Goal: Task Accomplishment & Management: Complete application form

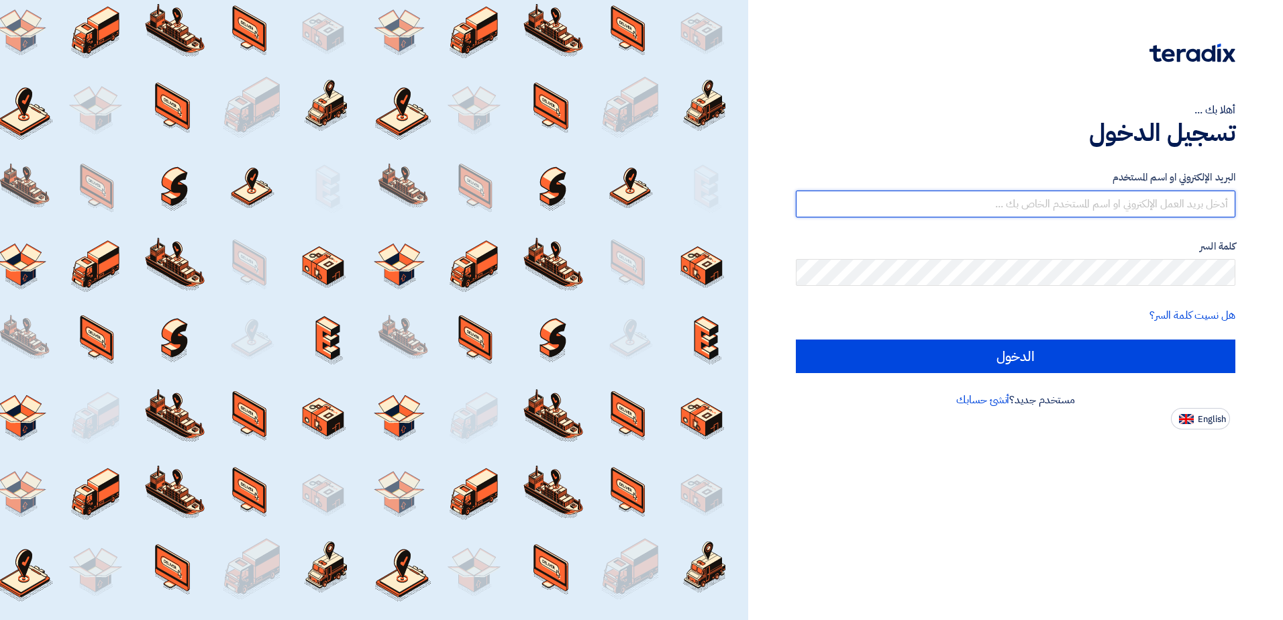
click at [1045, 200] on input "text" at bounding box center [1015, 204] width 439 height 27
type input "[EMAIL_ADDRESS][DOMAIN_NAME]"
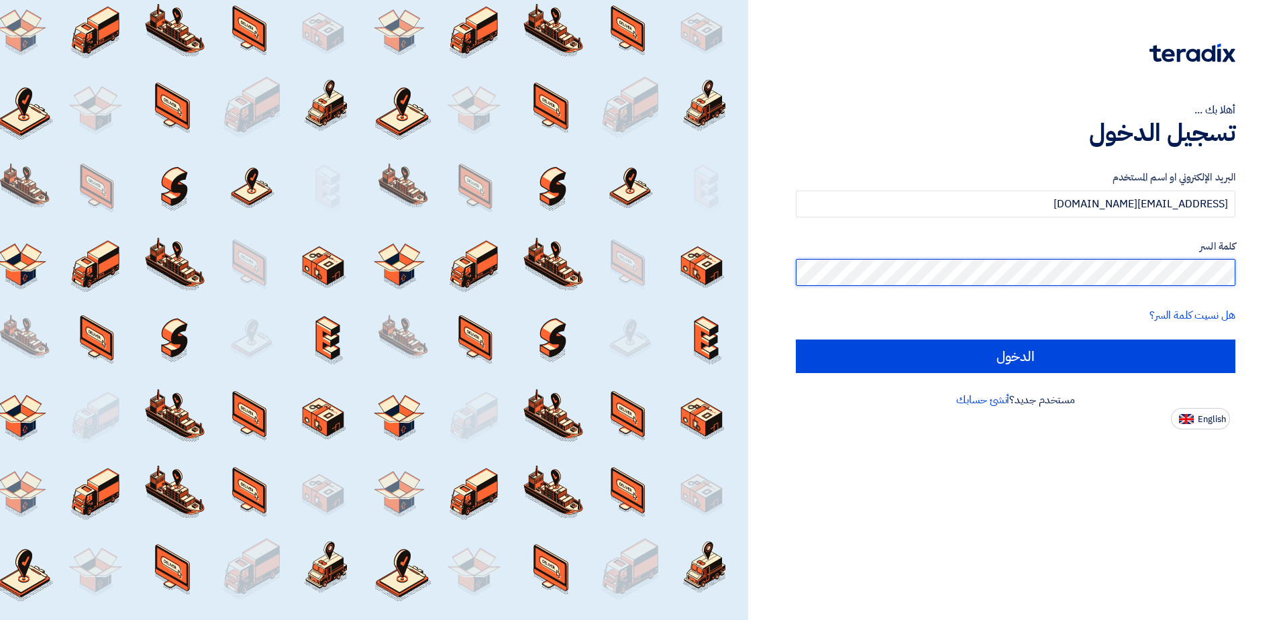
click at [796, 339] on input "الدخول" at bounding box center [1015, 356] width 439 height 34
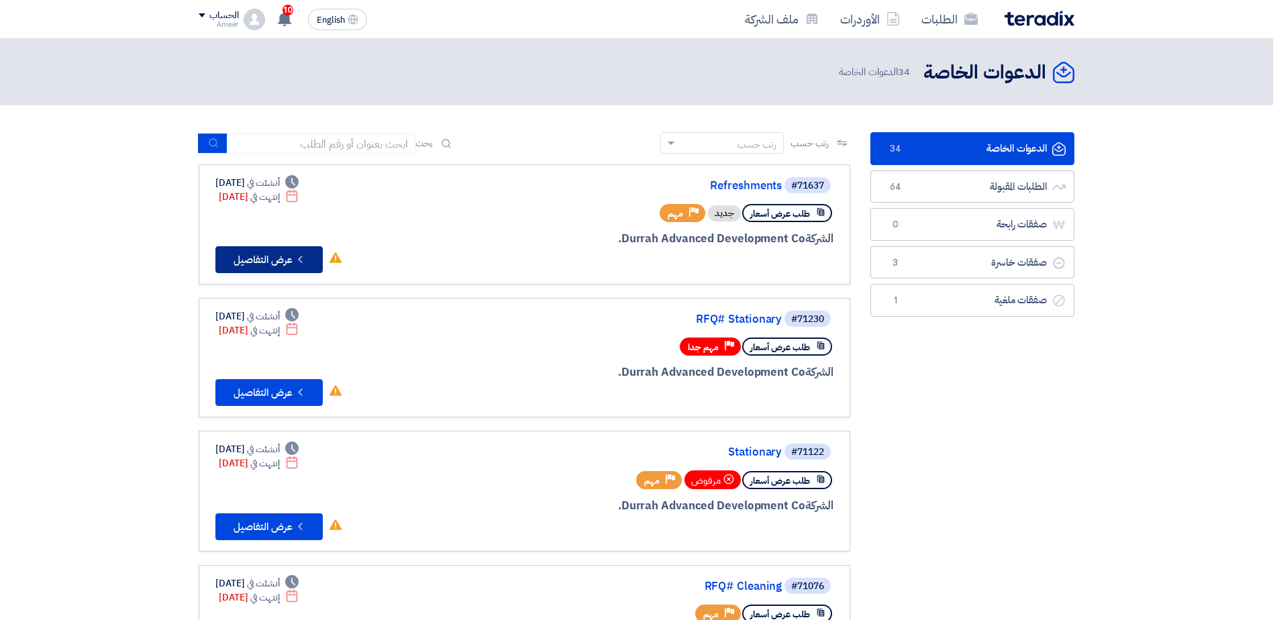
click at [274, 264] on button "Check details عرض التفاصيل" at bounding box center [268, 259] width 107 height 27
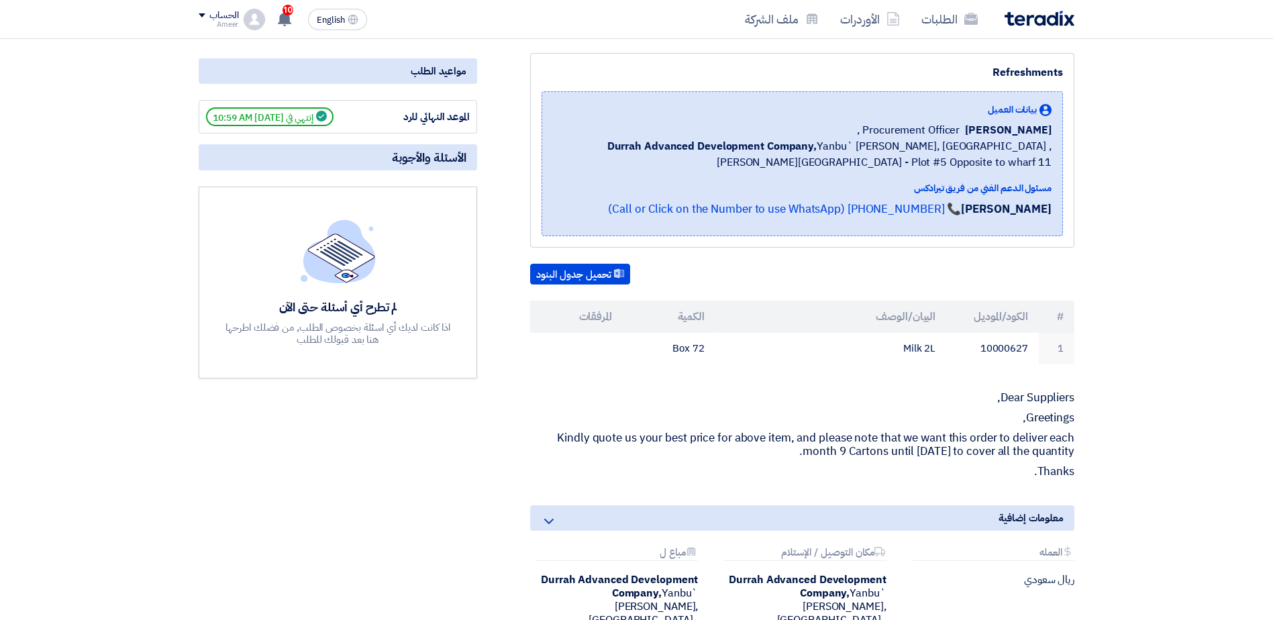
scroll to position [134, 0]
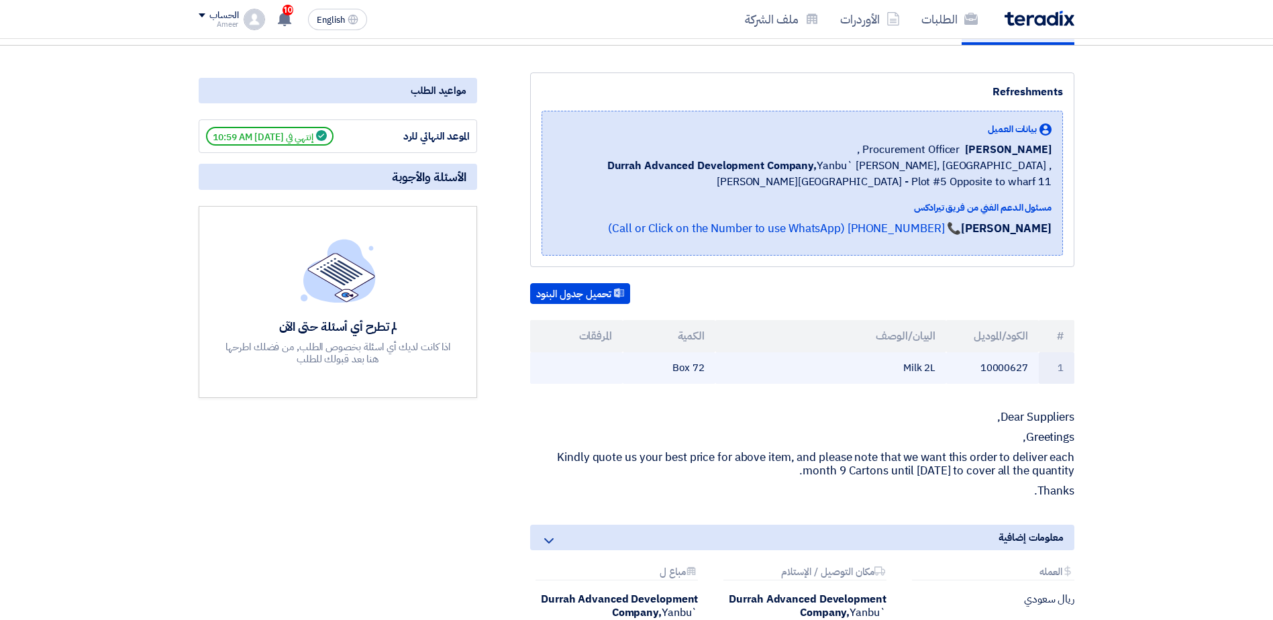
drag, startPoint x: 904, startPoint y: 372, endPoint x: 936, endPoint y: 369, distance: 33.0
click at [936, 369] on td "Milk 2L" at bounding box center [830, 368] width 231 height 32
copy td "Milk 2L"
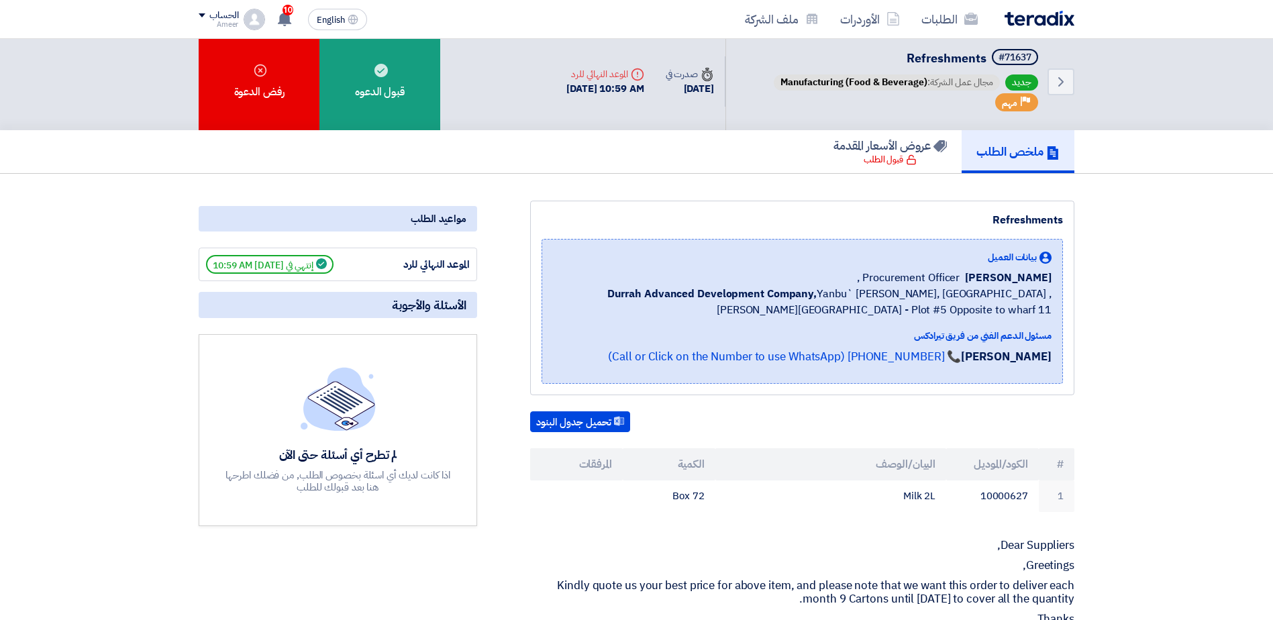
scroll to position [0, 0]
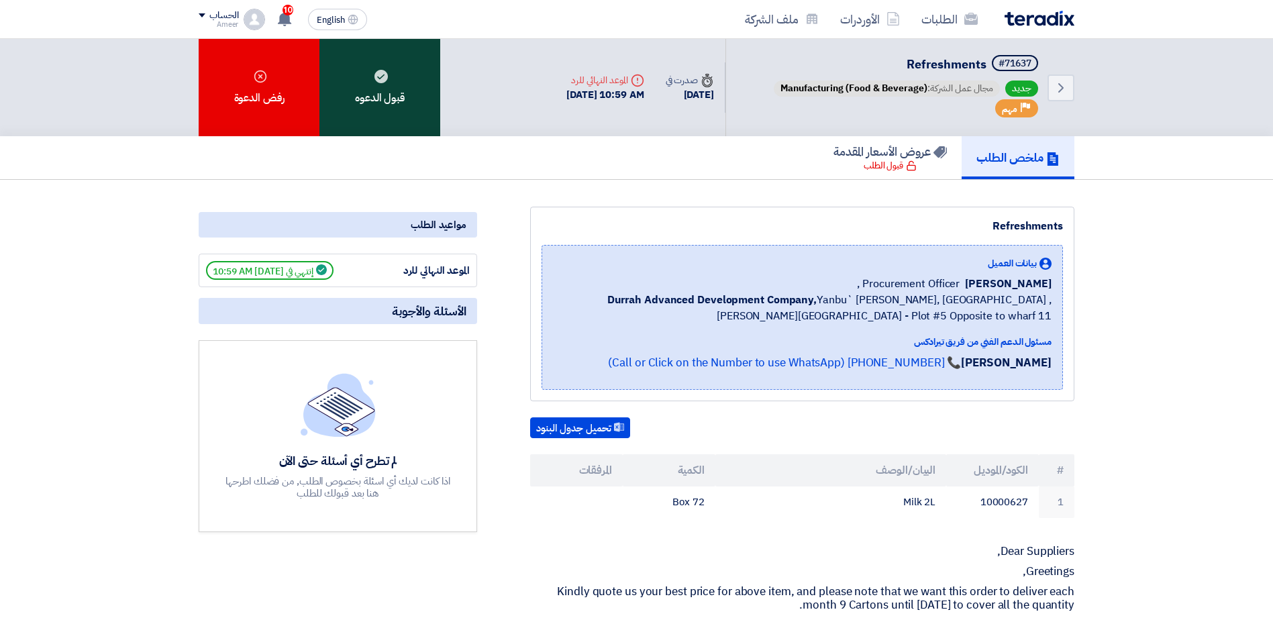
click at [381, 74] on use at bounding box center [380, 76] width 13 height 13
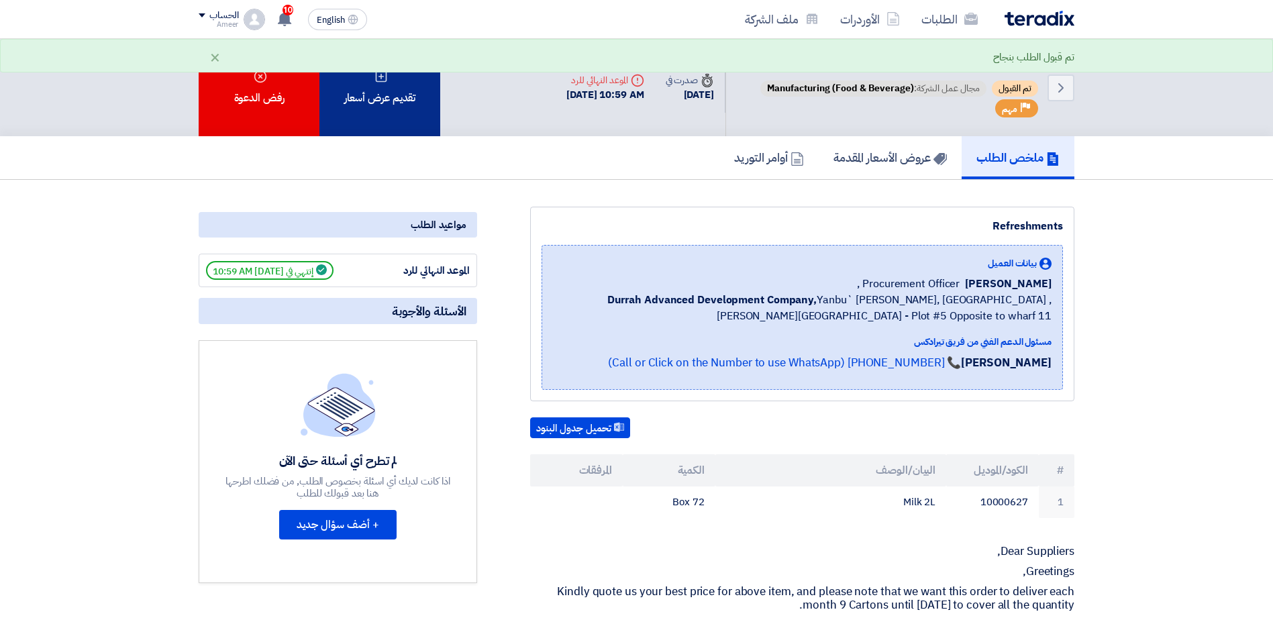
click at [383, 93] on div "تقديم عرض أسعار" at bounding box center [379, 87] width 121 height 97
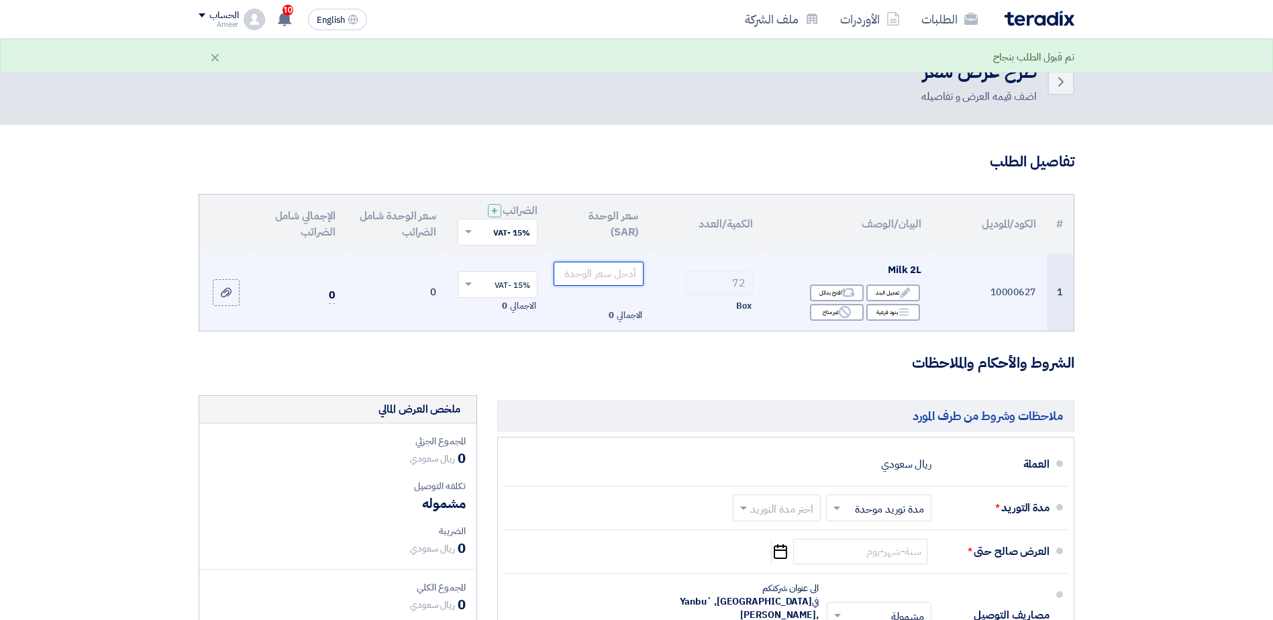
click at [596, 271] on input "number" at bounding box center [598, 274] width 91 height 24
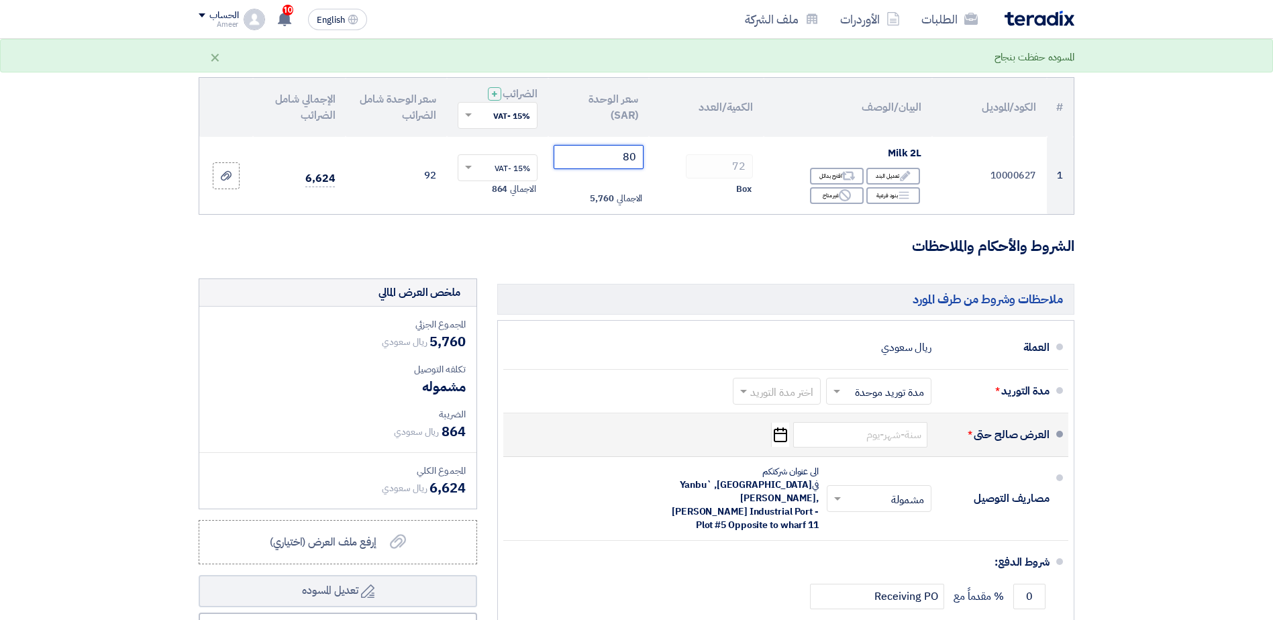
scroll to position [134, 0]
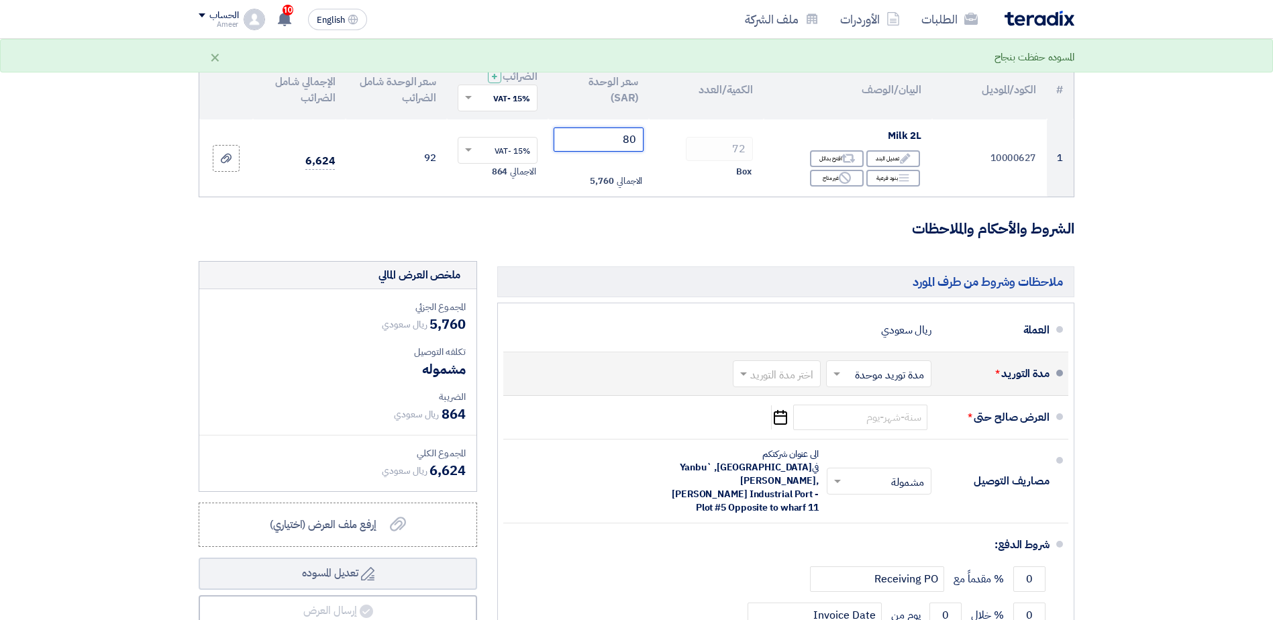
type input "80"
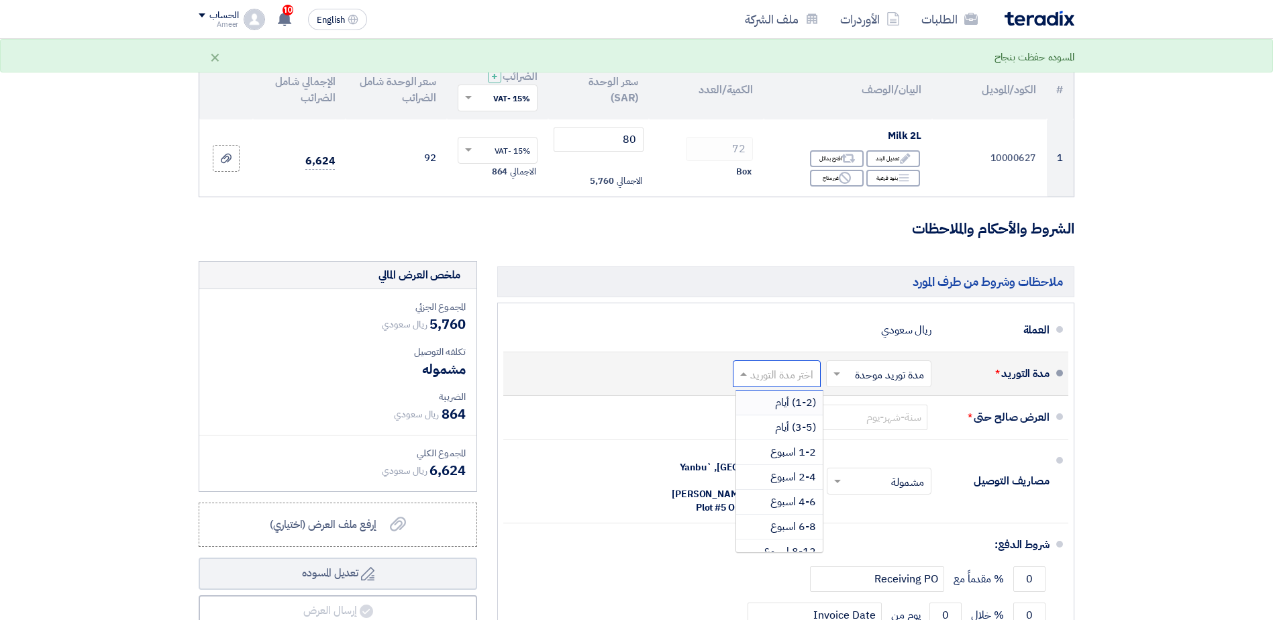
click at [781, 374] on input "text" at bounding box center [773, 374] width 81 height 19
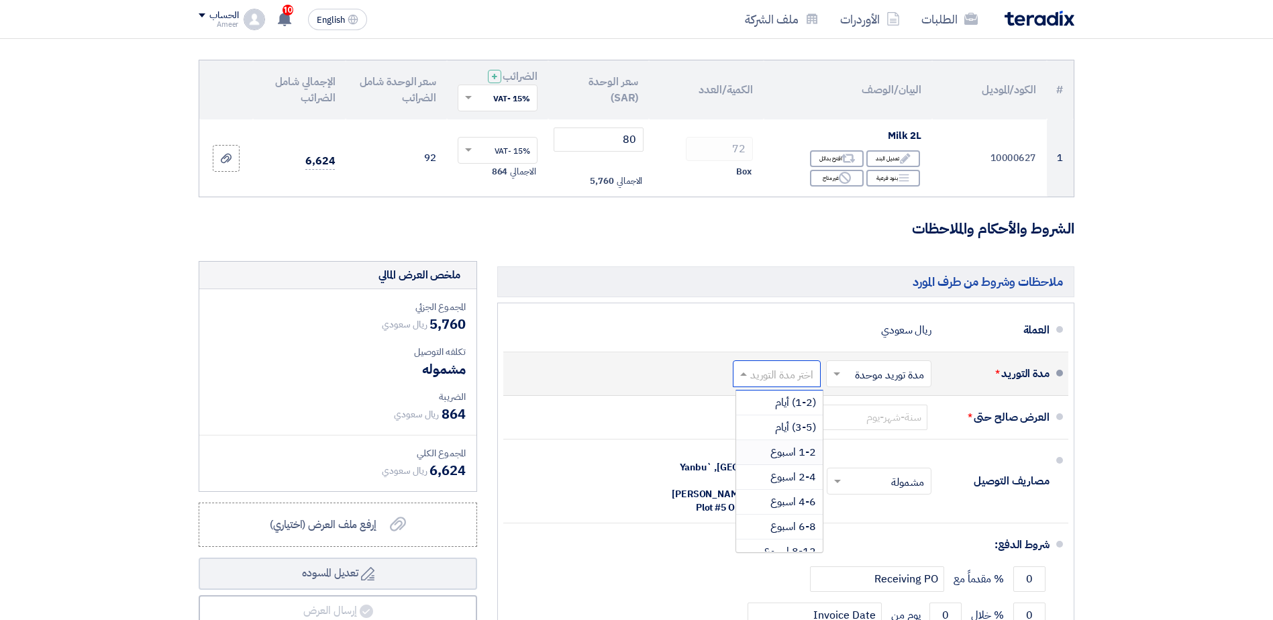
click at [788, 455] on span "1-2 اسبوع" at bounding box center [793, 452] width 46 height 16
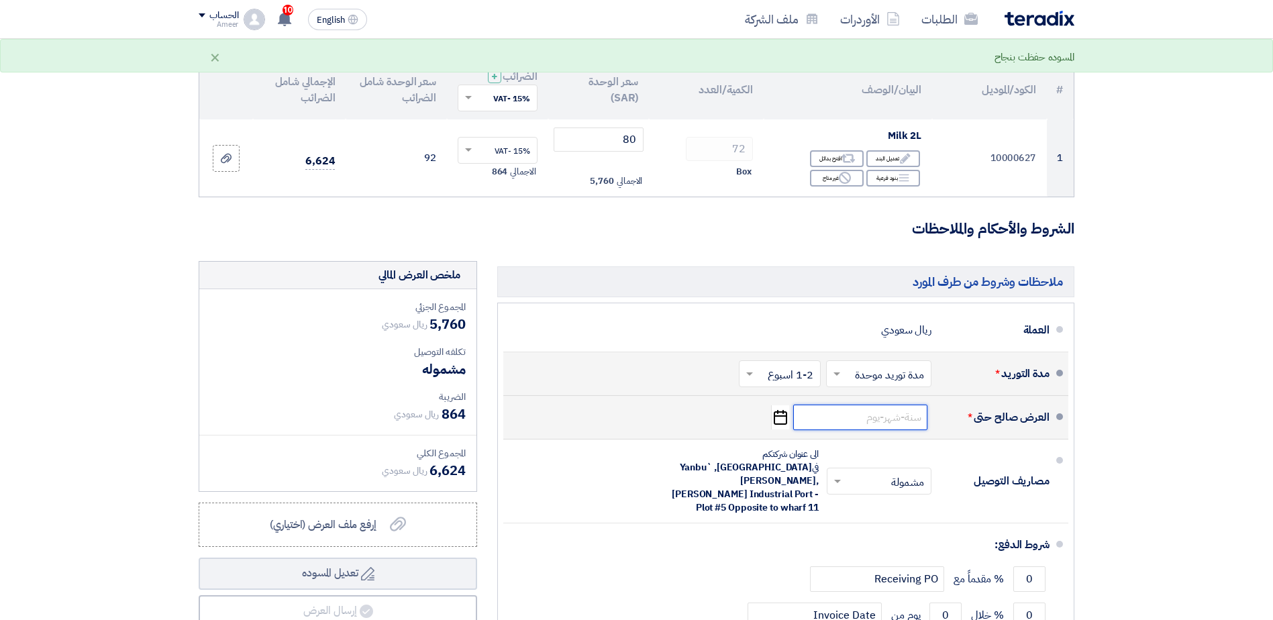
click at [874, 416] on input at bounding box center [860, 417] width 134 height 25
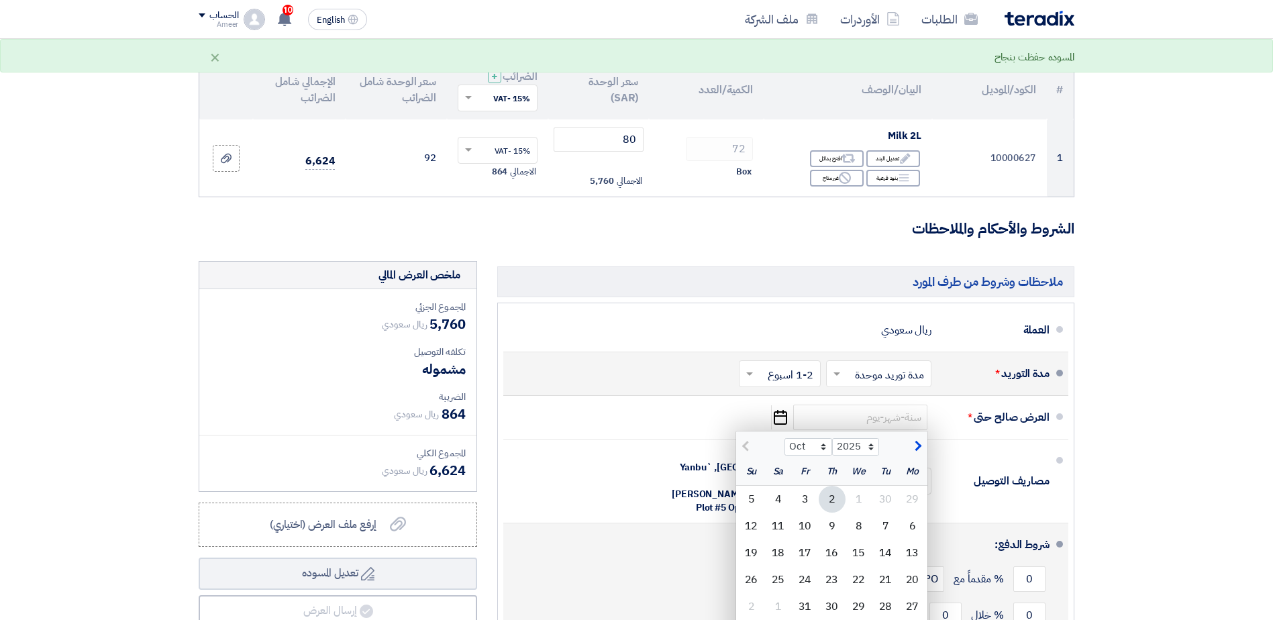
click at [834, 607] on div "30" at bounding box center [831, 606] width 27 height 27
type input "[DATE]"
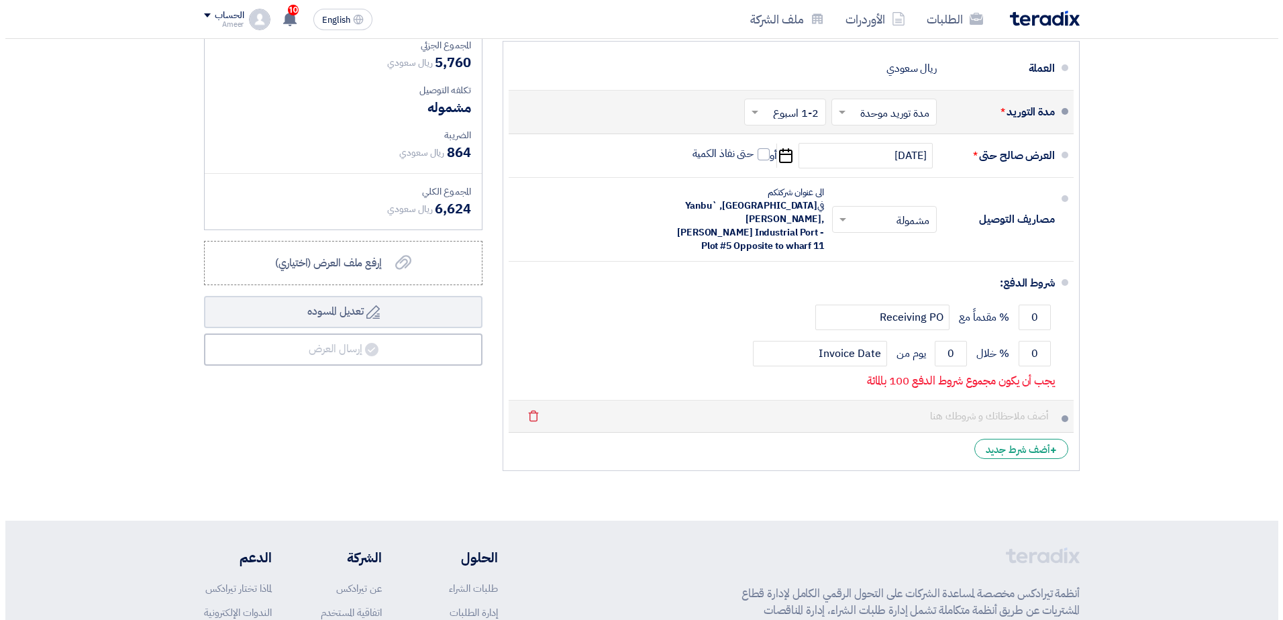
scroll to position [403, 0]
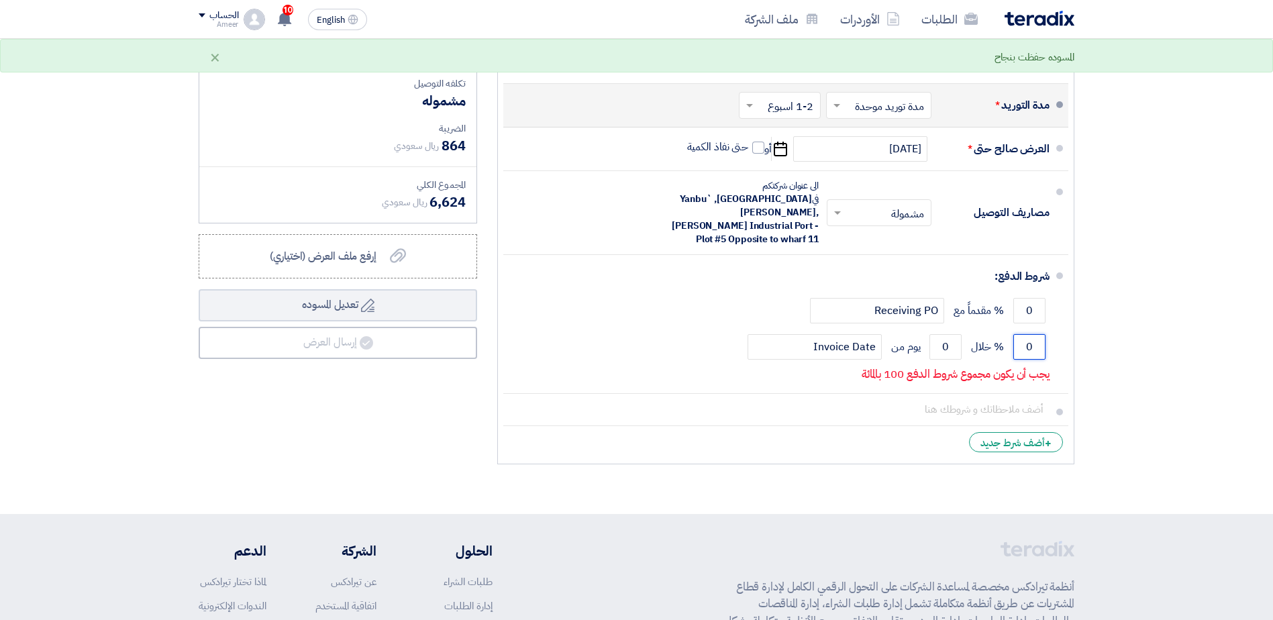
drag, startPoint x: 1039, startPoint y: 331, endPoint x: 1071, endPoint y: 330, distance: 32.2
click at [1071, 330] on ul "العملة ريال سعودي مدة التوريد * اختر مدة التوريد × مدة توريد موحدة ×" at bounding box center [785, 249] width 577 height 430
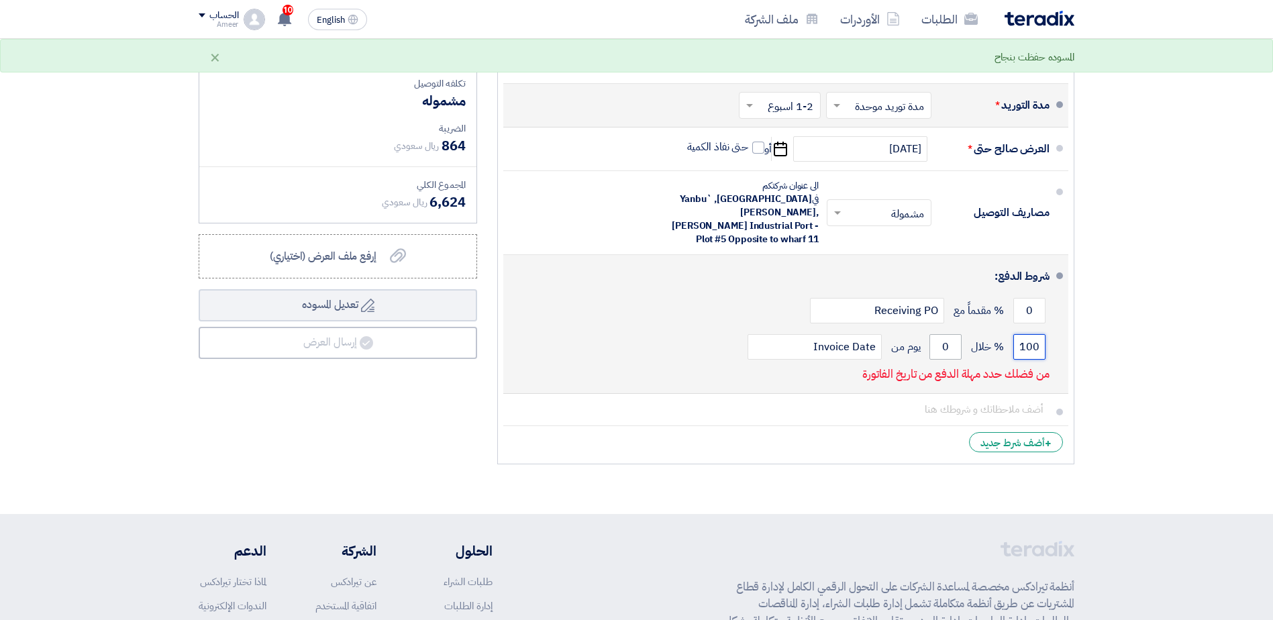
type input "100"
drag, startPoint x: 943, startPoint y: 329, endPoint x: 972, endPoint y: 325, distance: 29.9
click at [972, 329] on div "100 % خلال 0 يوم من Invoice Date" at bounding box center [781, 347] width 535 height 36
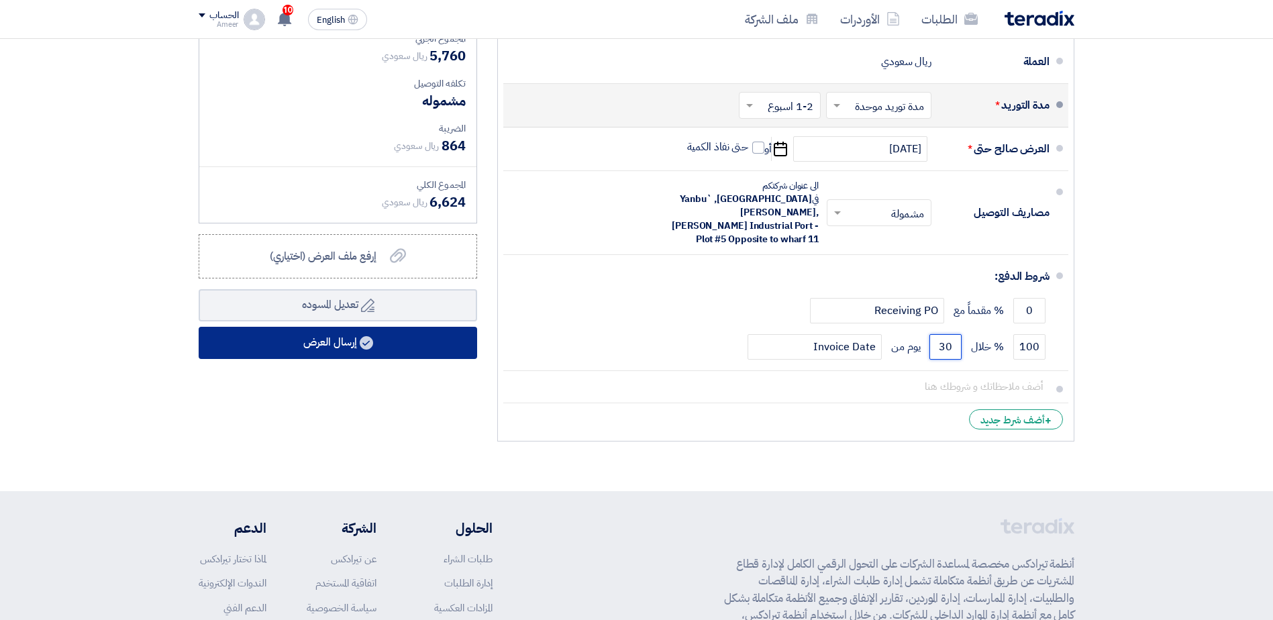
type input "30"
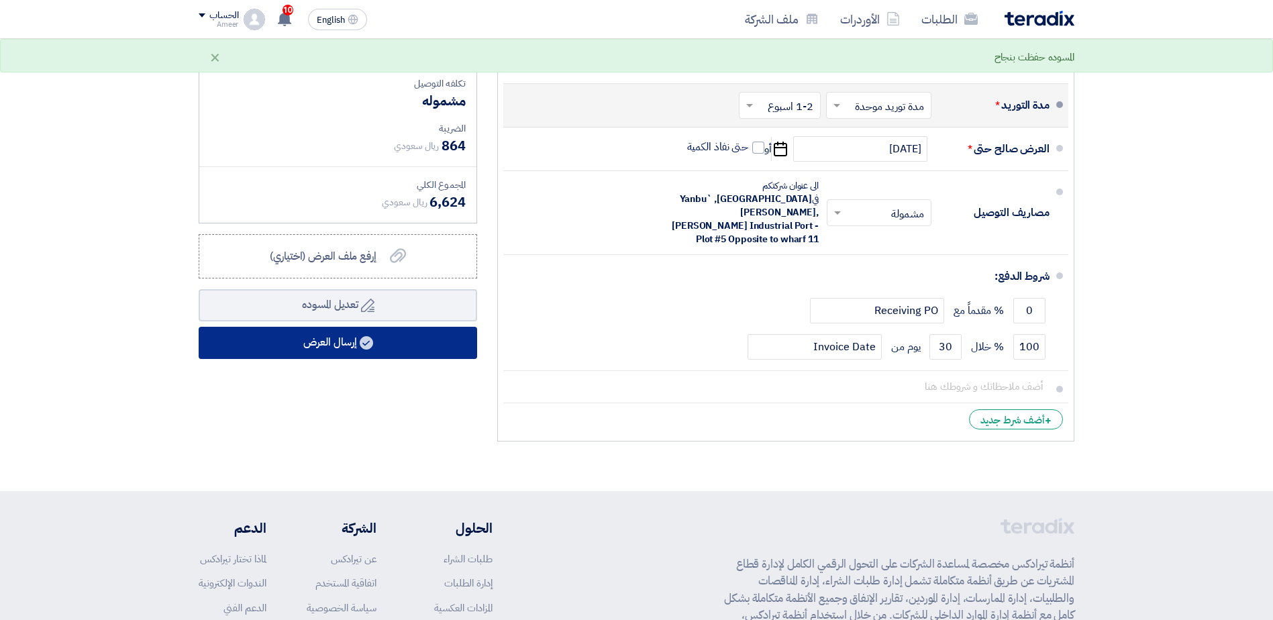
click at [333, 350] on button "إرسال العرض" at bounding box center [338, 343] width 278 height 32
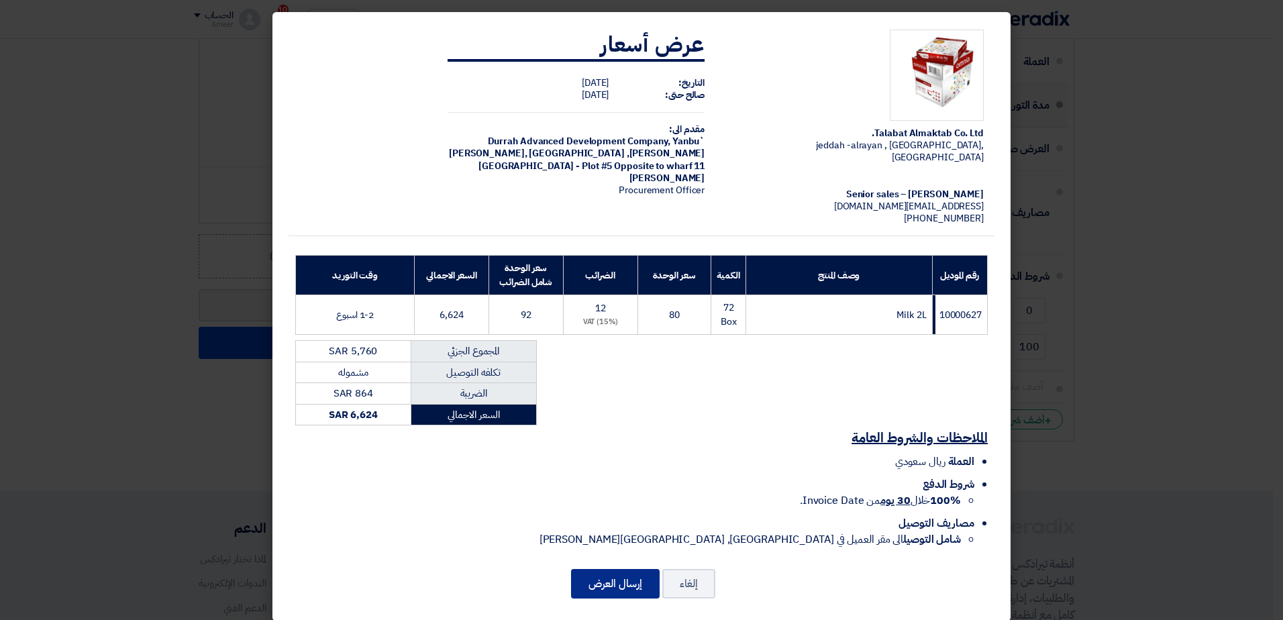
click at [633, 574] on button "إرسال العرض" at bounding box center [615, 584] width 89 height 30
